Goal: Navigation & Orientation: Find specific page/section

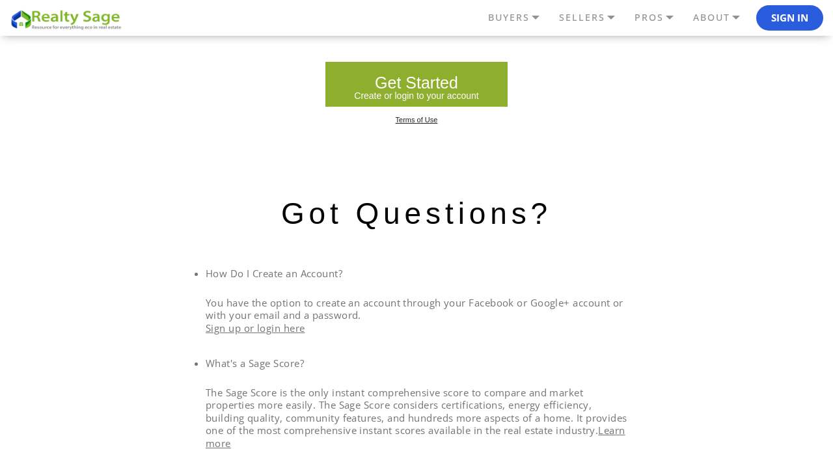
scroll to position [966, 0]
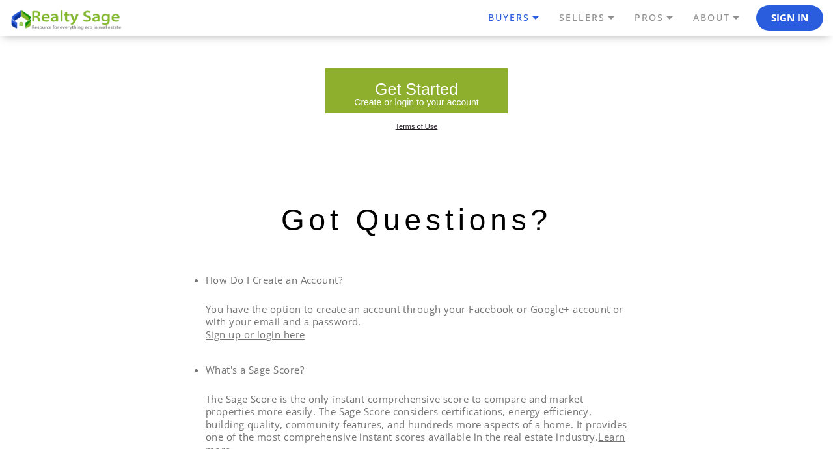
click at [515, 15] on link "BUYERS" at bounding box center [520, 18] width 71 height 22
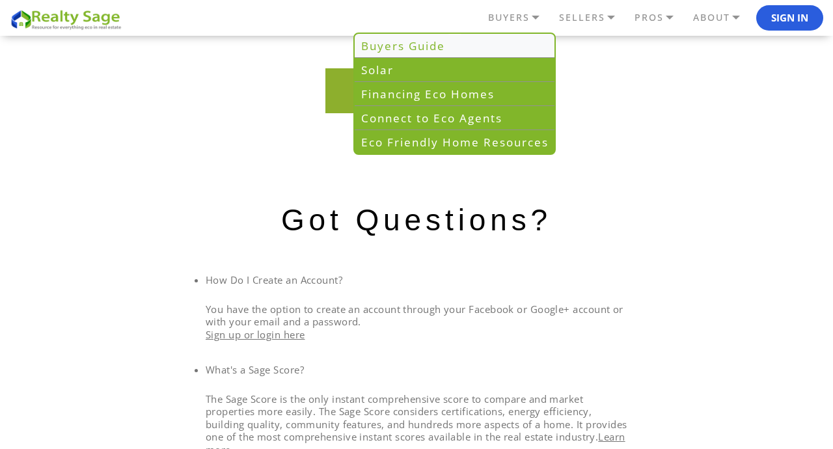
click at [406, 48] on link "Buyers Guide" at bounding box center [454, 46] width 200 height 24
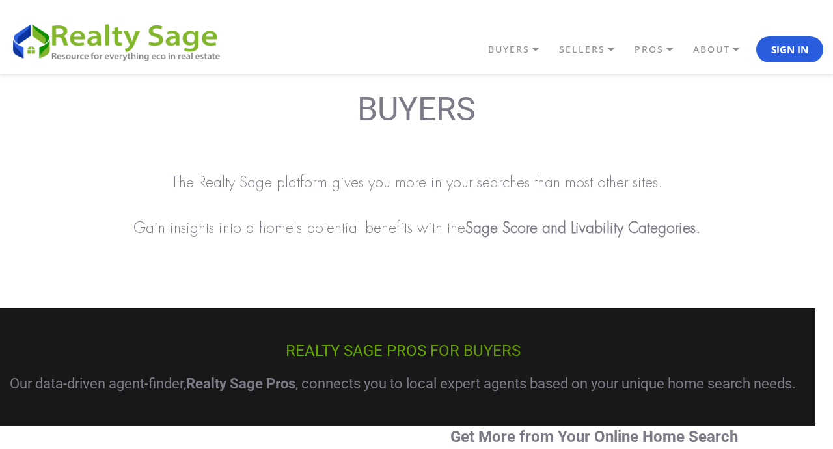
click at [479, 63] on header "BUYERS Buyers Guide Solar Financing Eco Homes Connect to Eco Agents Eco Friendl…" at bounding box center [416, 36] width 833 height 73
click at [510, 56] on link "BUYERS" at bounding box center [520, 49] width 71 height 22
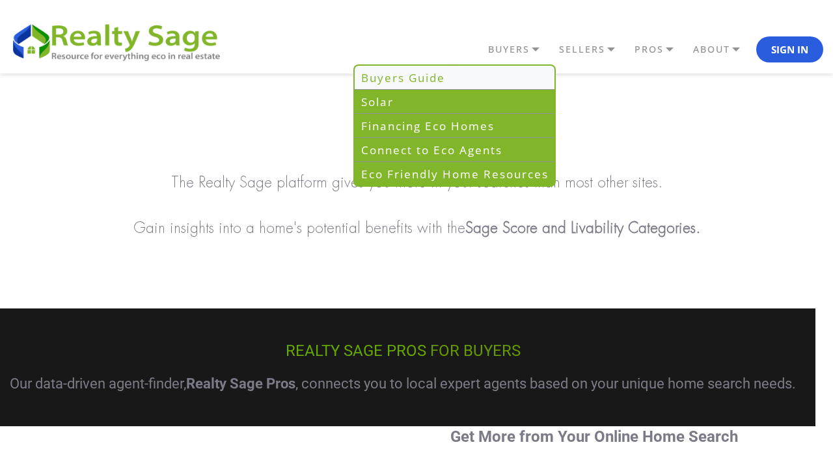
click at [403, 79] on link "Buyers Guide" at bounding box center [454, 78] width 200 height 24
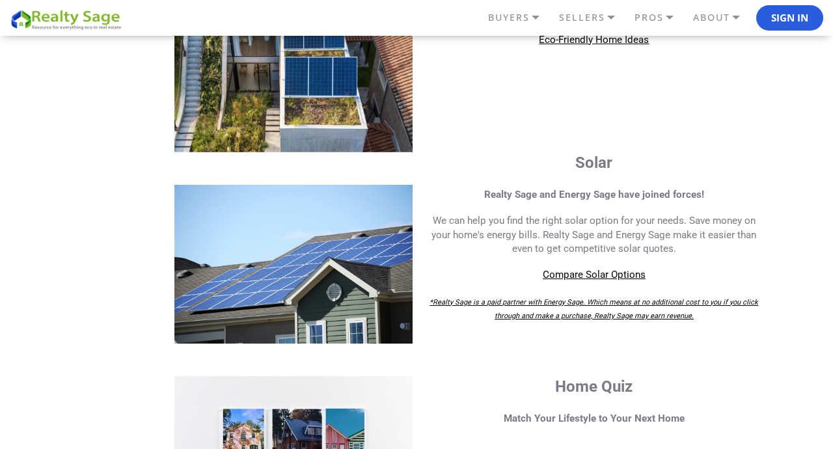
scroll to position [901, 0]
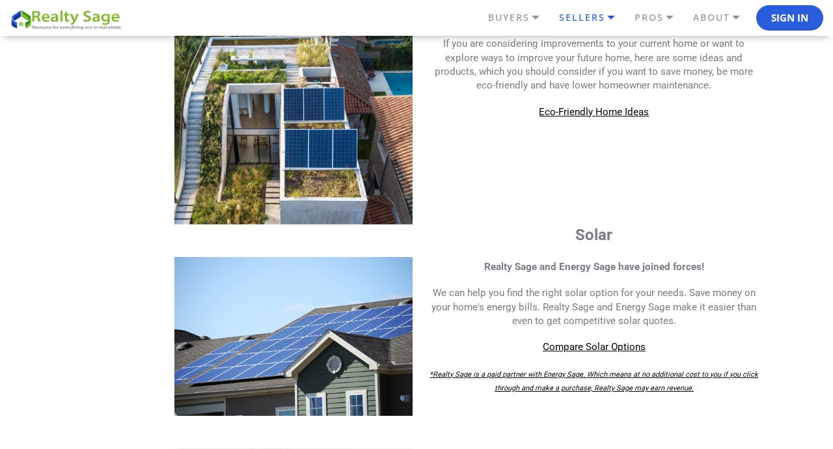
click at [611, 7] on link "SELLERS" at bounding box center [592, 18] width 75 height 22
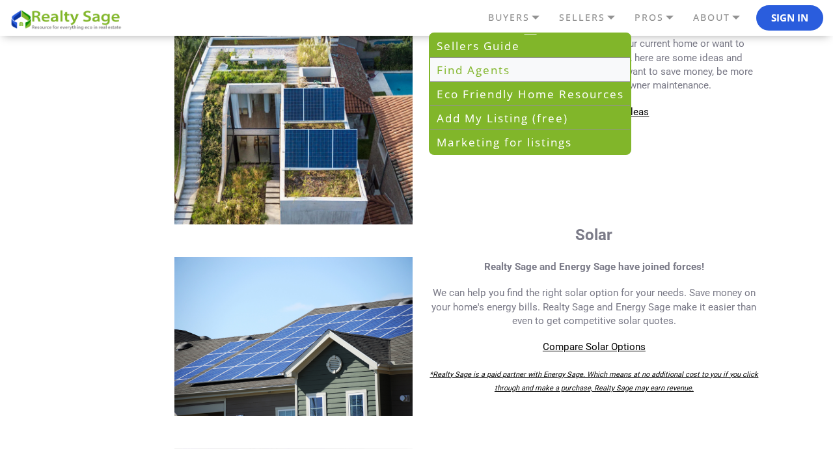
click at [511, 74] on link "Find Agents" at bounding box center [530, 70] width 200 height 24
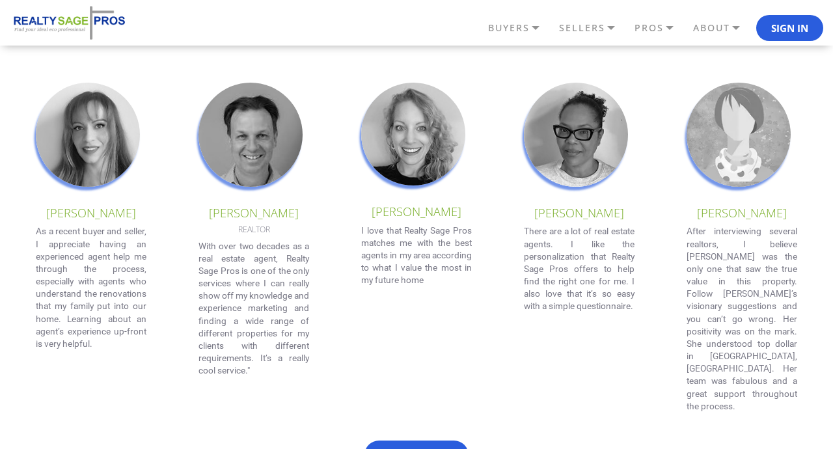
scroll to position [1121, 0]
